Goal: Task Accomplishment & Management: Use online tool/utility

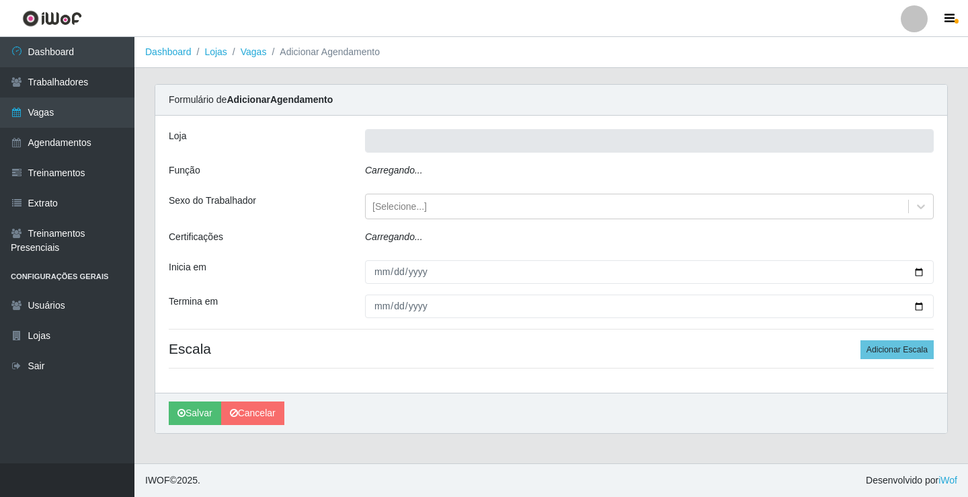
type input "Rede Econômico - Prata"
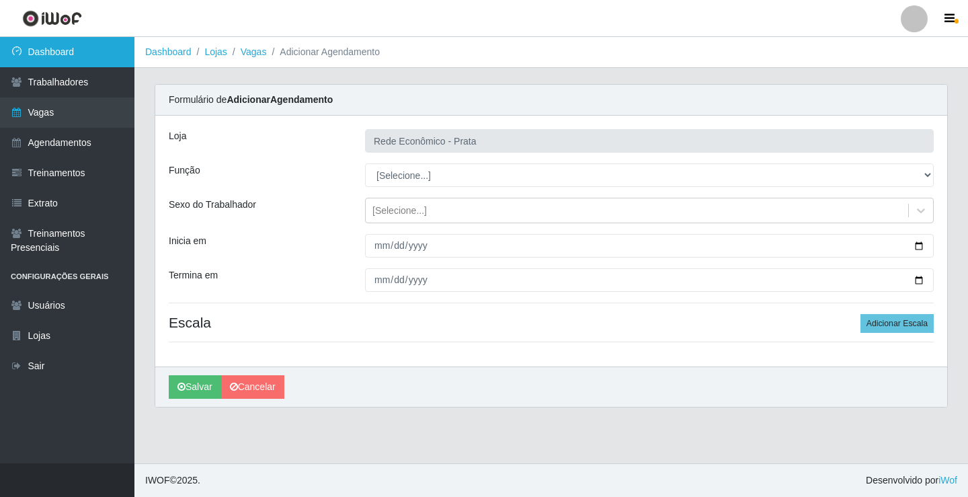
click at [59, 53] on link "Dashboard" at bounding box center [67, 52] width 134 height 30
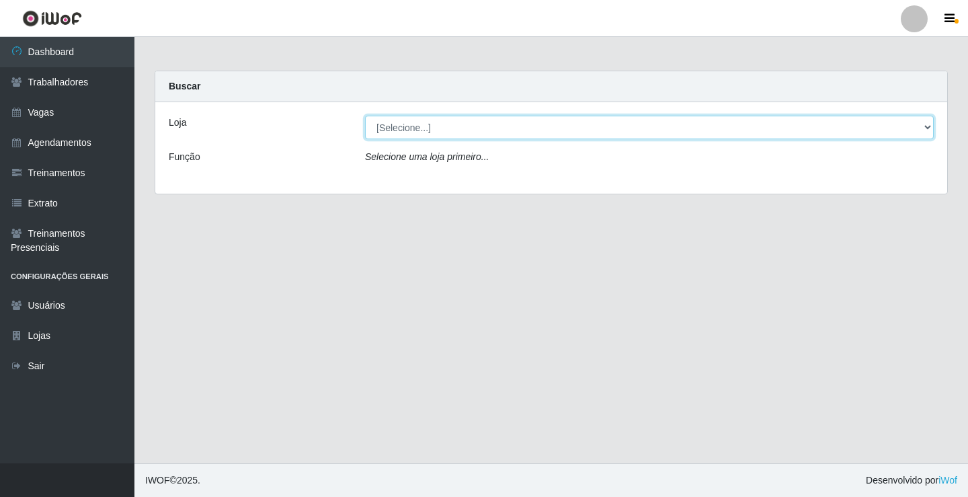
click at [925, 129] on select "[Selecione...] Rede Econômico - Prata" at bounding box center [649, 128] width 569 height 24
select select "192"
click at [365, 116] on select "[Selecione...] Rede Econômico - Prata" at bounding box center [649, 128] width 569 height 24
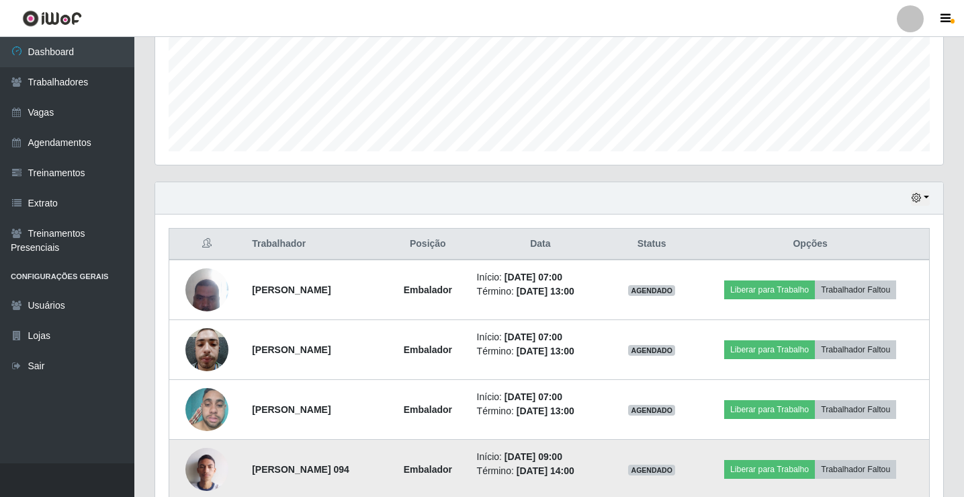
scroll to position [403, 0]
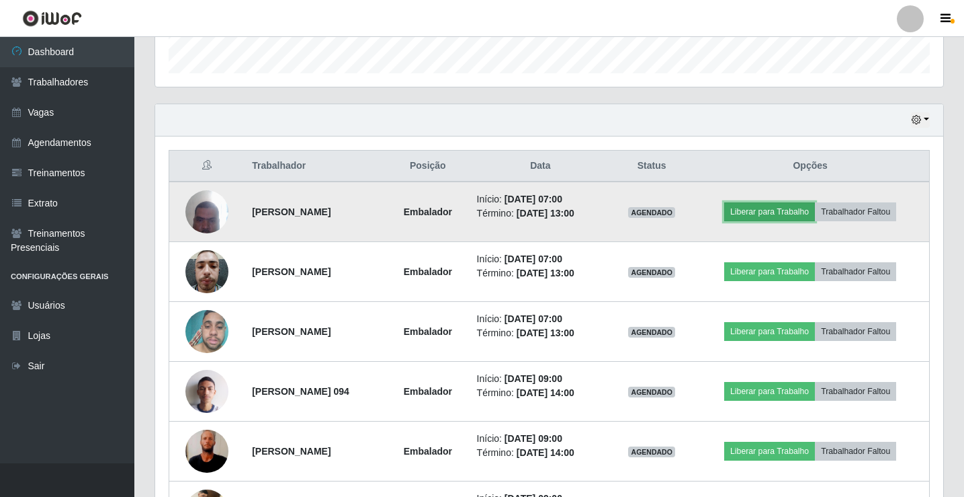
click at [767, 211] on button "Liberar para Trabalho" at bounding box center [769, 211] width 91 height 19
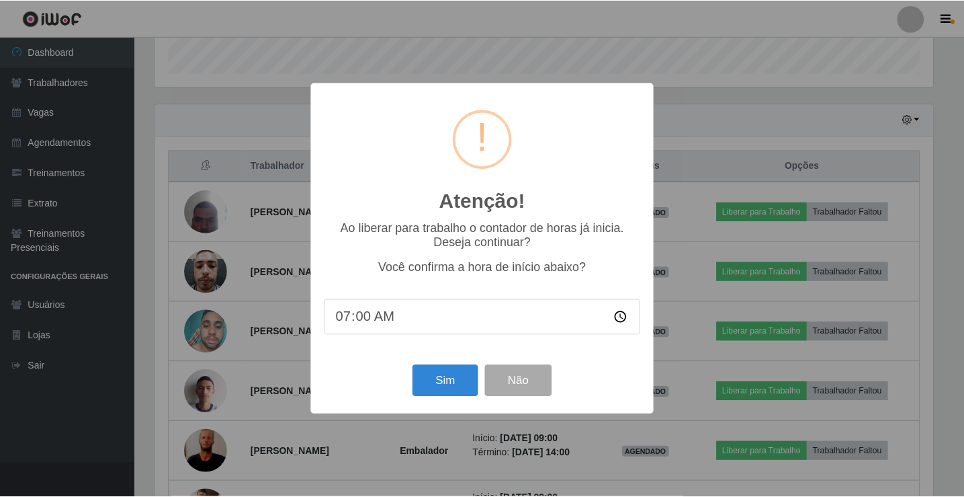
scroll to position [407, 0]
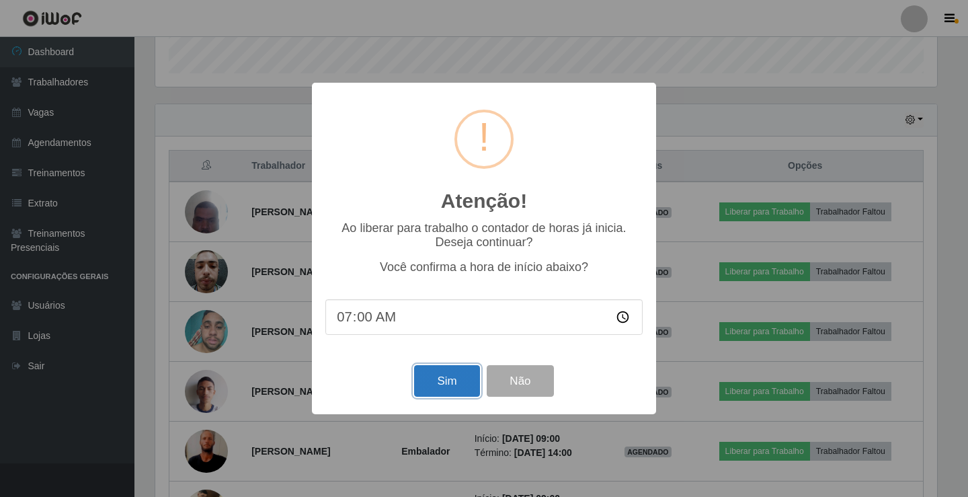
click at [416, 375] on button "Sim" at bounding box center [446, 381] width 65 height 32
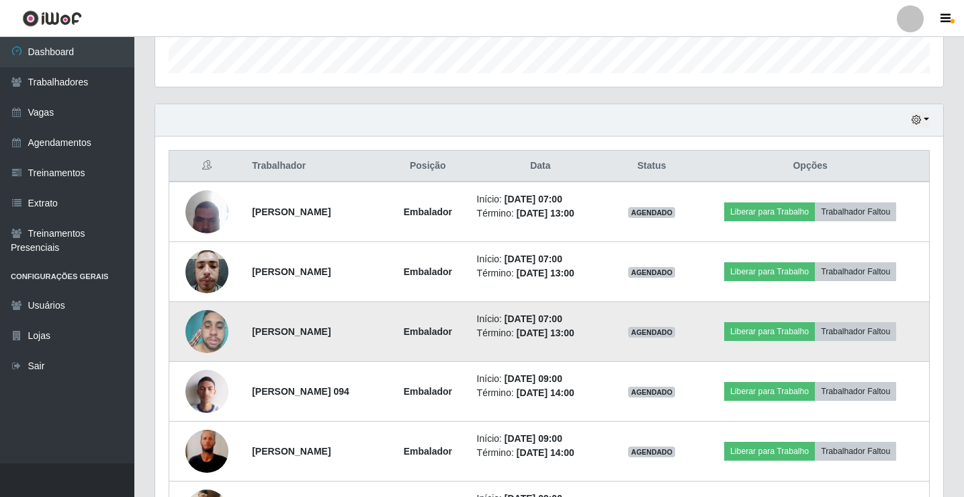
scroll to position [279, 782]
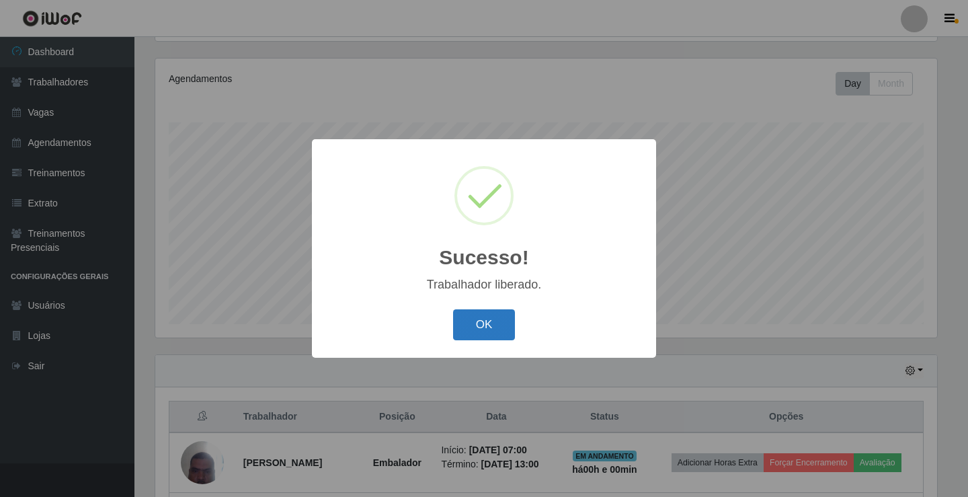
click at [488, 340] on button "OK" at bounding box center [484, 325] width 62 height 32
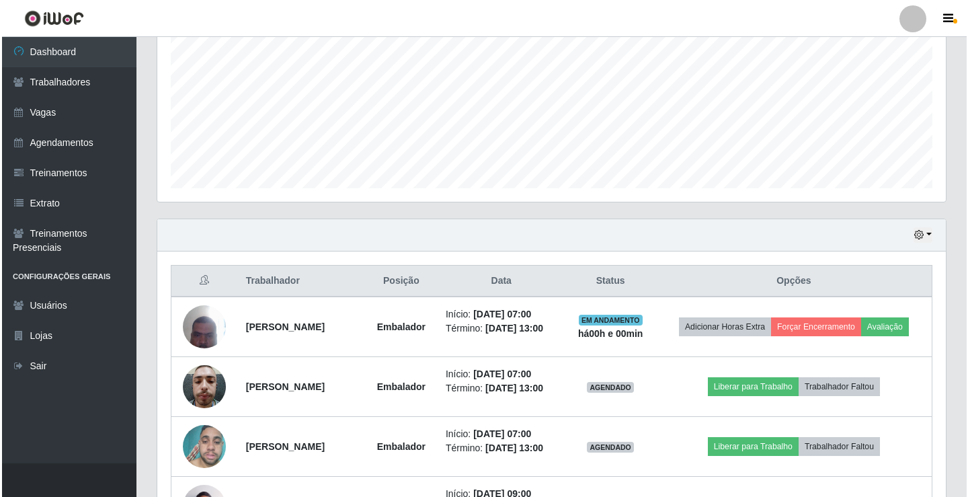
scroll to position [493, 0]
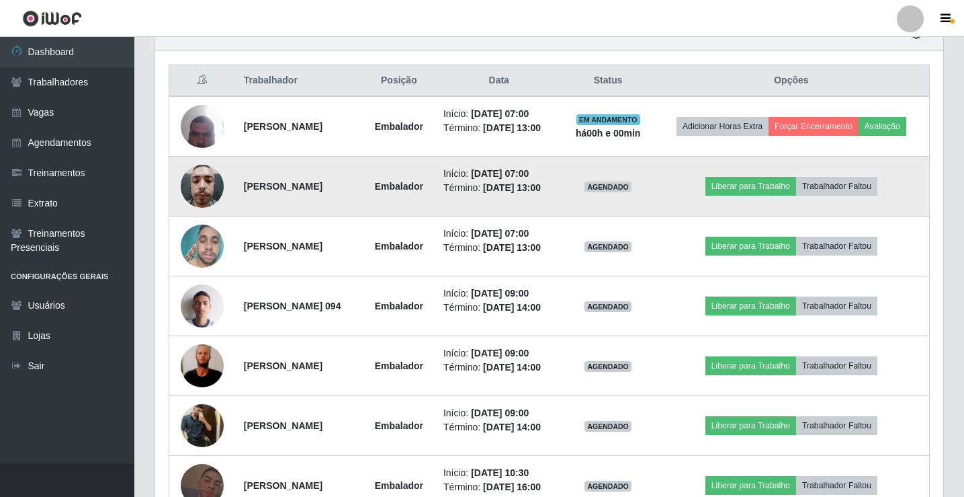
click at [807, 203] on td "Liberar para Trabalho Trabalhador Faltou" at bounding box center [792, 187] width 276 height 60
click at [795, 187] on button "Liberar para Trabalho" at bounding box center [751, 186] width 91 height 19
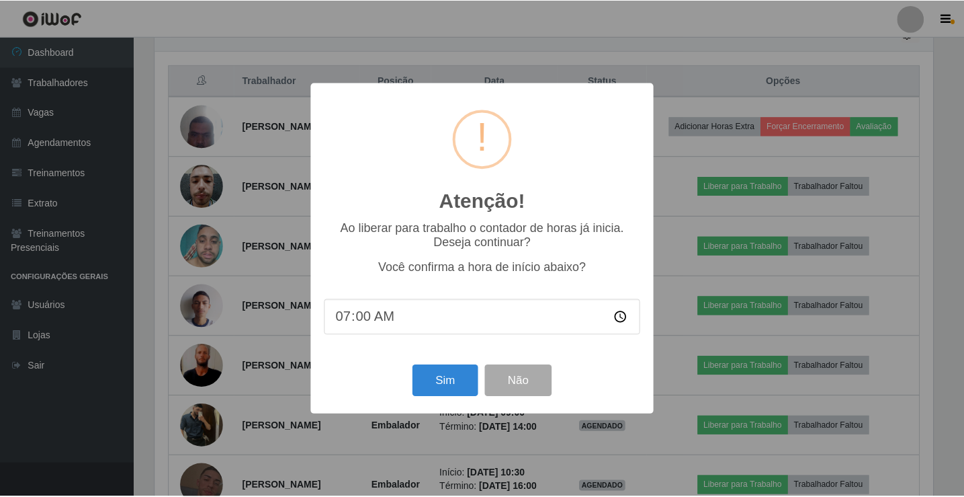
scroll to position [279, 782]
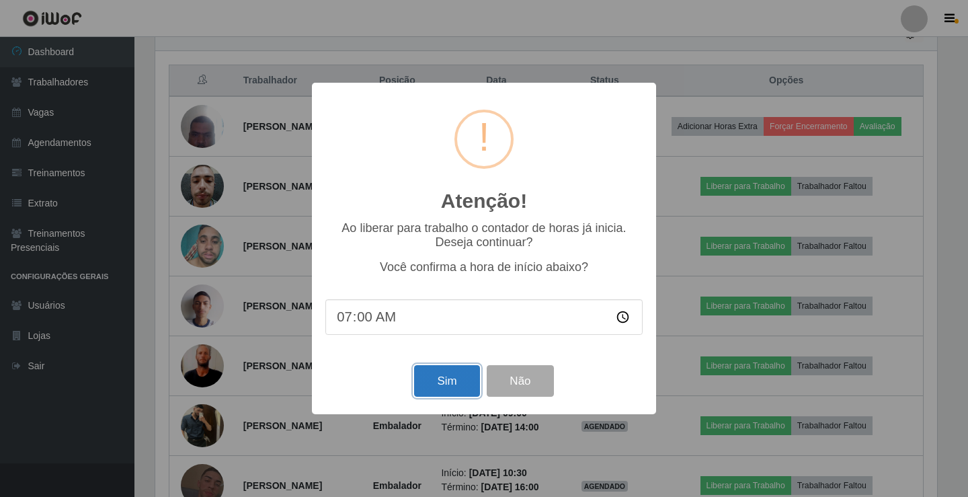
click at [444, 380] on button "Sim" at bounding box center [446, 381] width 65 height 32
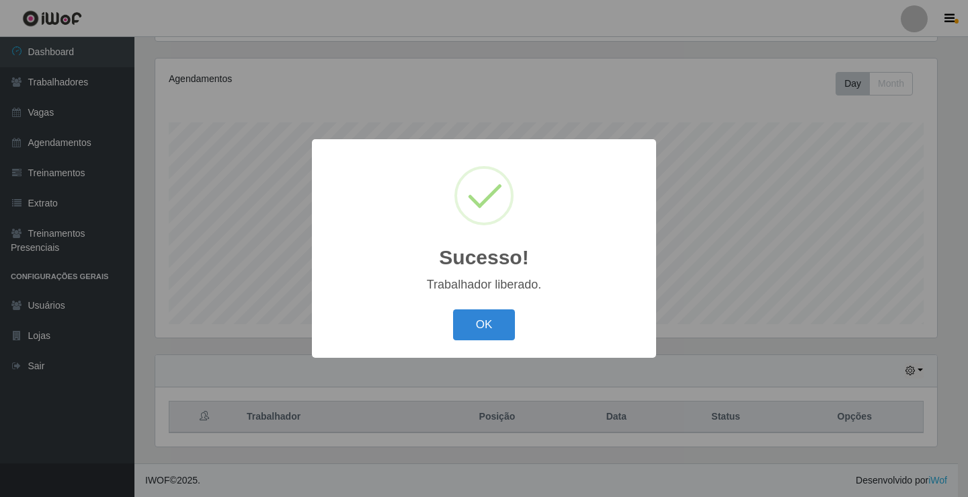
click at [453, 309] on button "OK" at bounding box center [484, 325] width 62 height 32
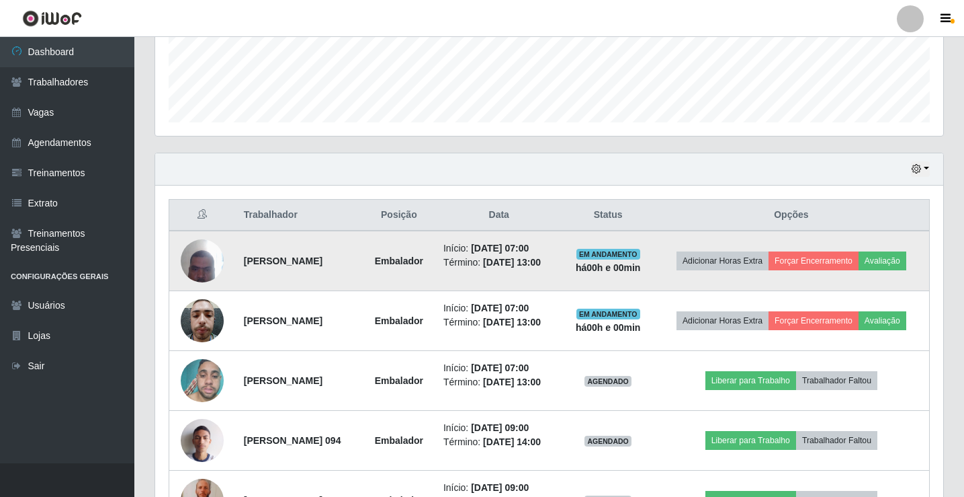
scroll to position [560, 0]
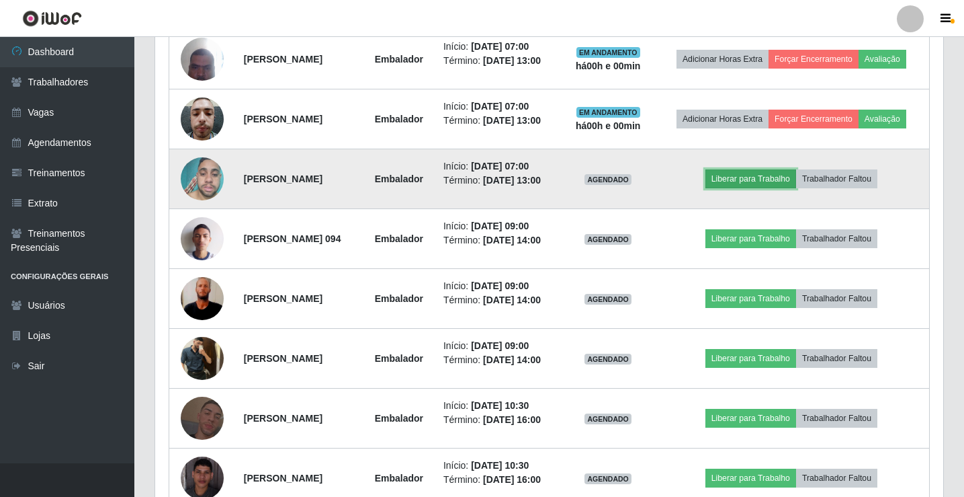
click at [757, 177] on button "Liberar para Trabalho" at bounding box center [751, 178] width 91 height 19
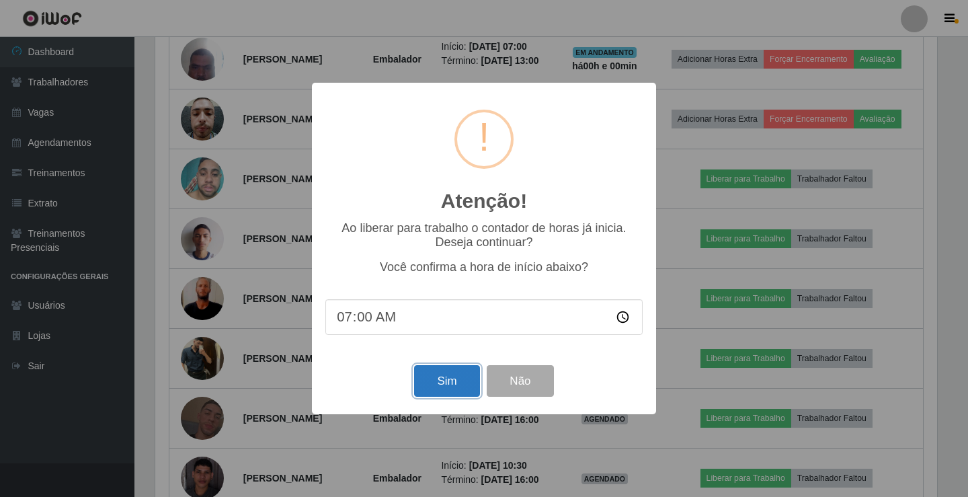
click at [440, 394] on button "Sim" at bounding box center [446, 381] width 65 height 32
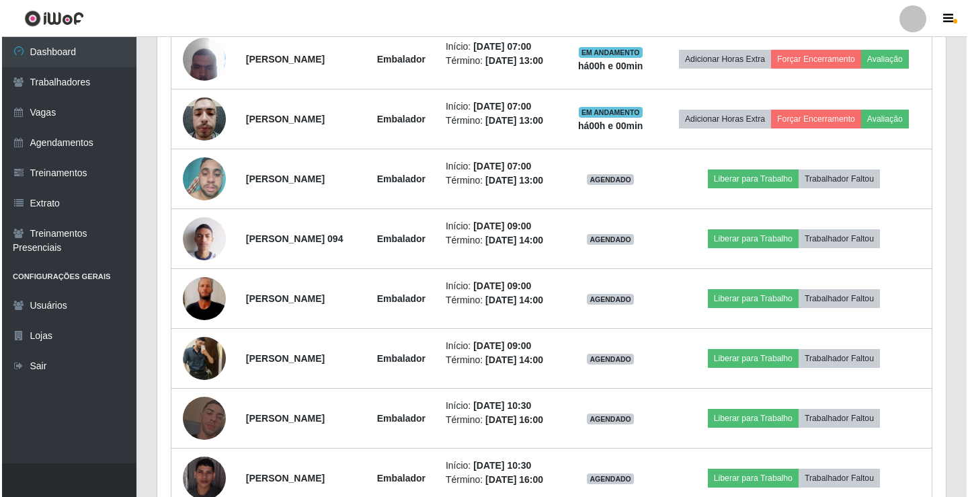
scroll to position [0, 0]
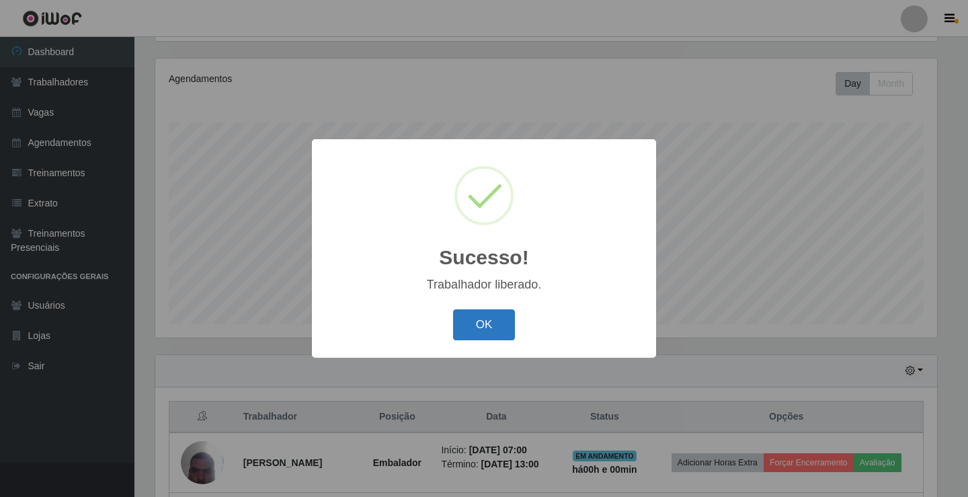
click at [470, 331] on button "OK" at bounding box center [484, 325] width 62 height 32
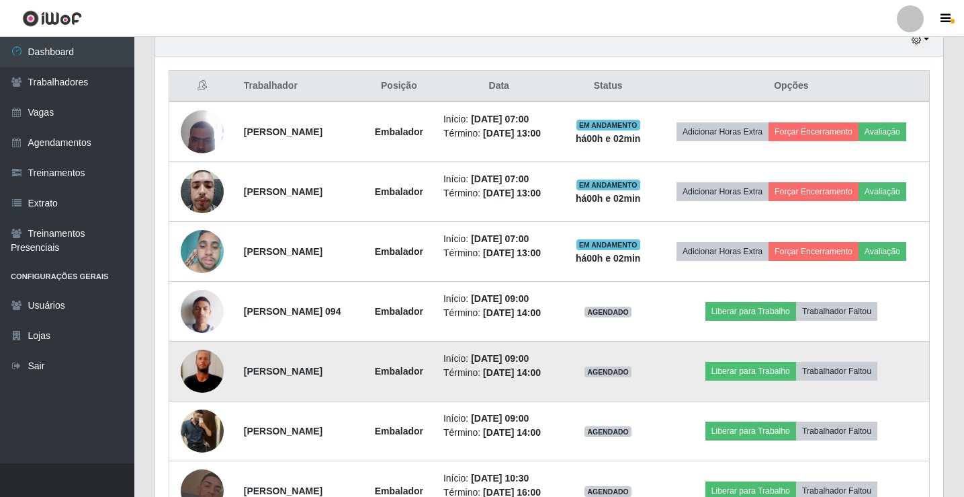
scroll to position [487, 0]
